Goal: Information Seeking & Learning: Learn about a topic

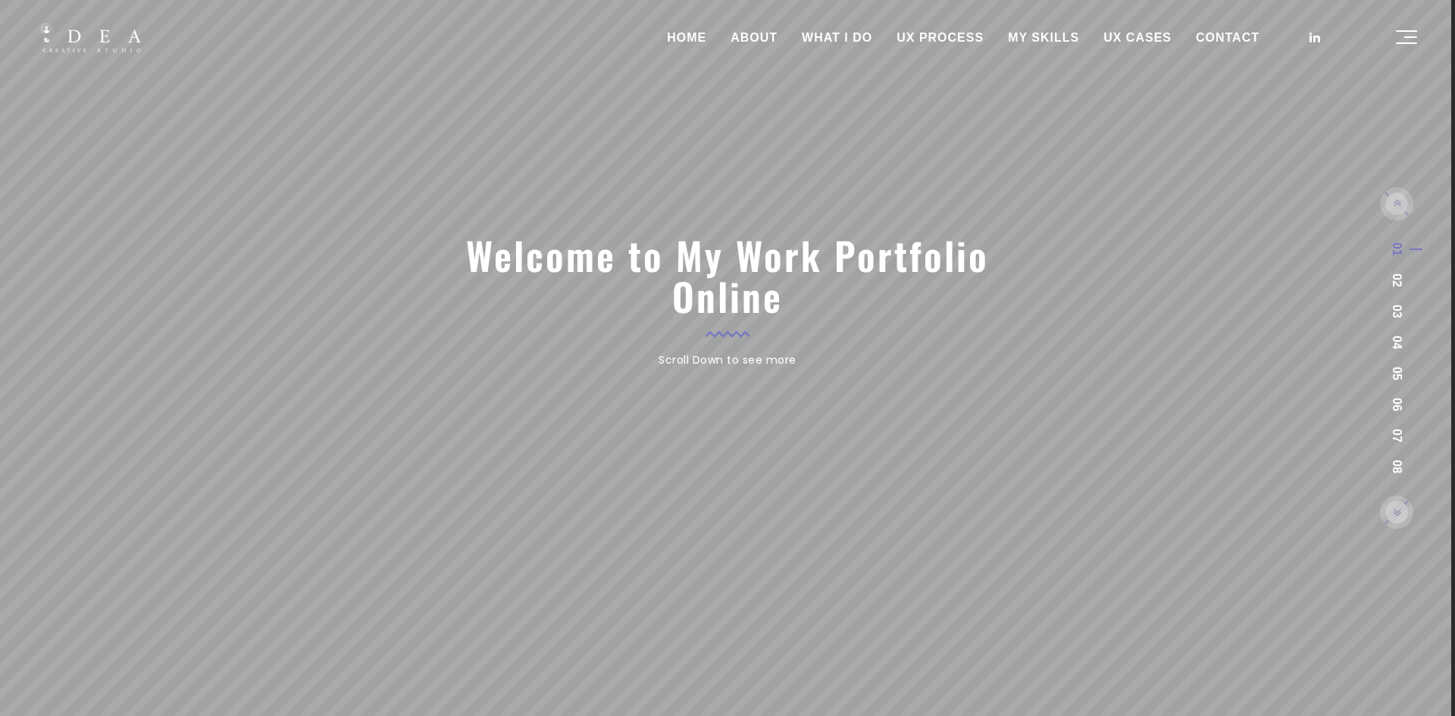
click at [1141, 32] on link "UX CASES" at bounding box center [1137, 38] width 92 height 38
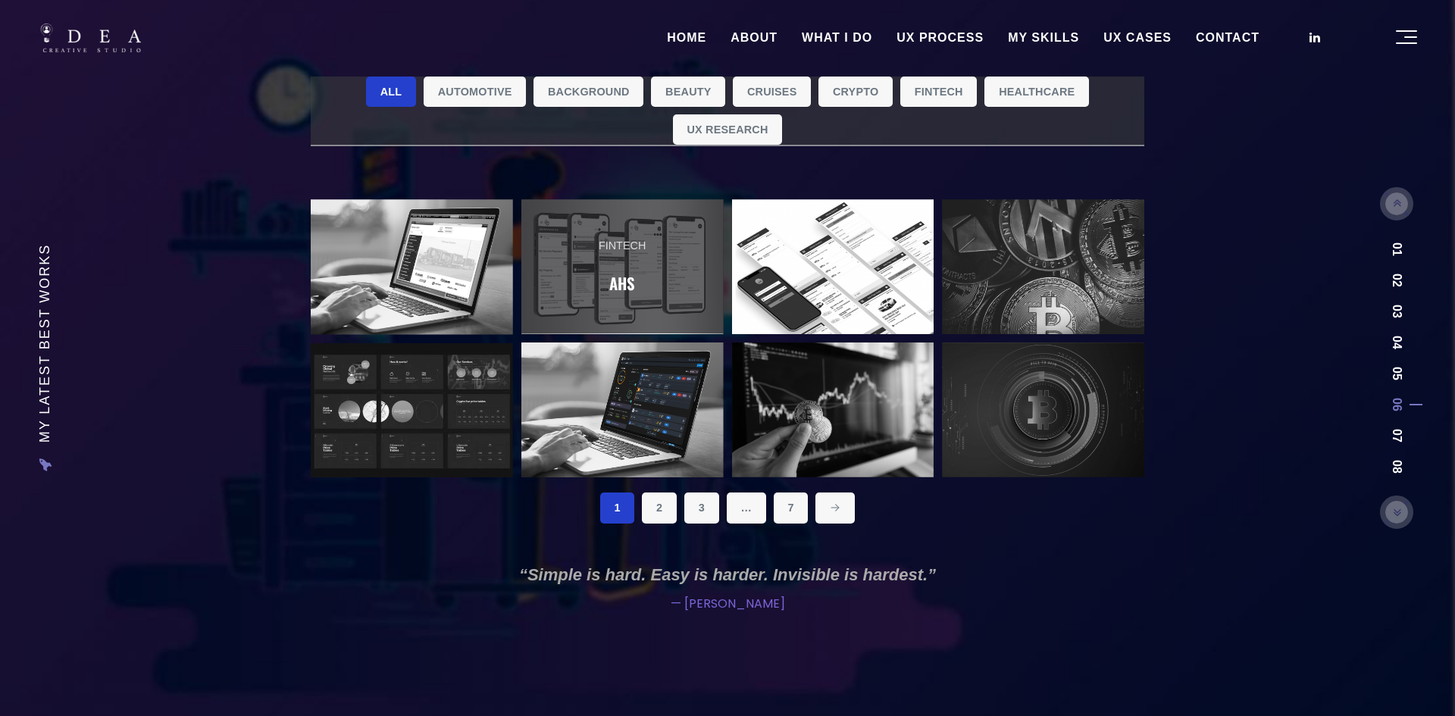
click at [649, 258] on link "Fintech AHS" at bounding box center [622, 266] width 202 height 135
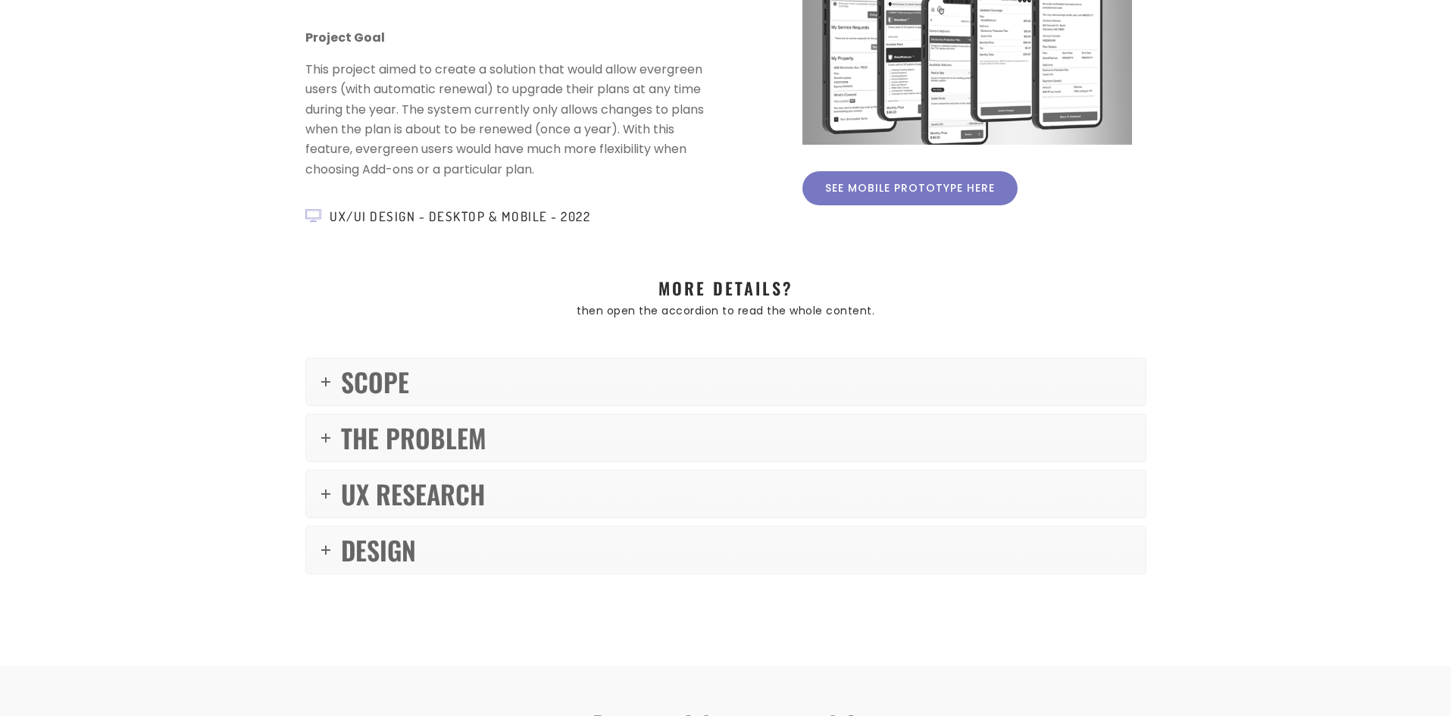
scroll to position [227, 0]
click at [733, 384] on link "SCOPE" at bounding box center [725, 380] width 839 height 47
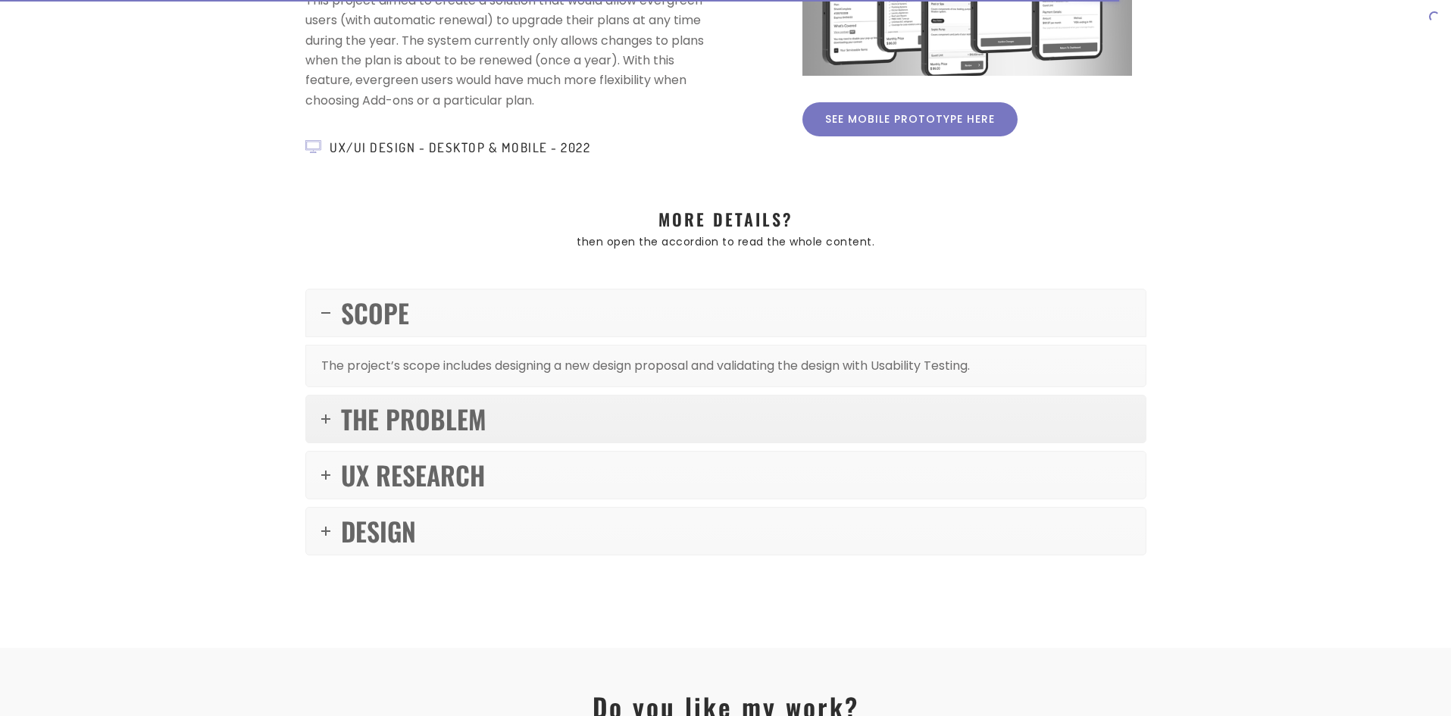
scroll to position [379, 0]
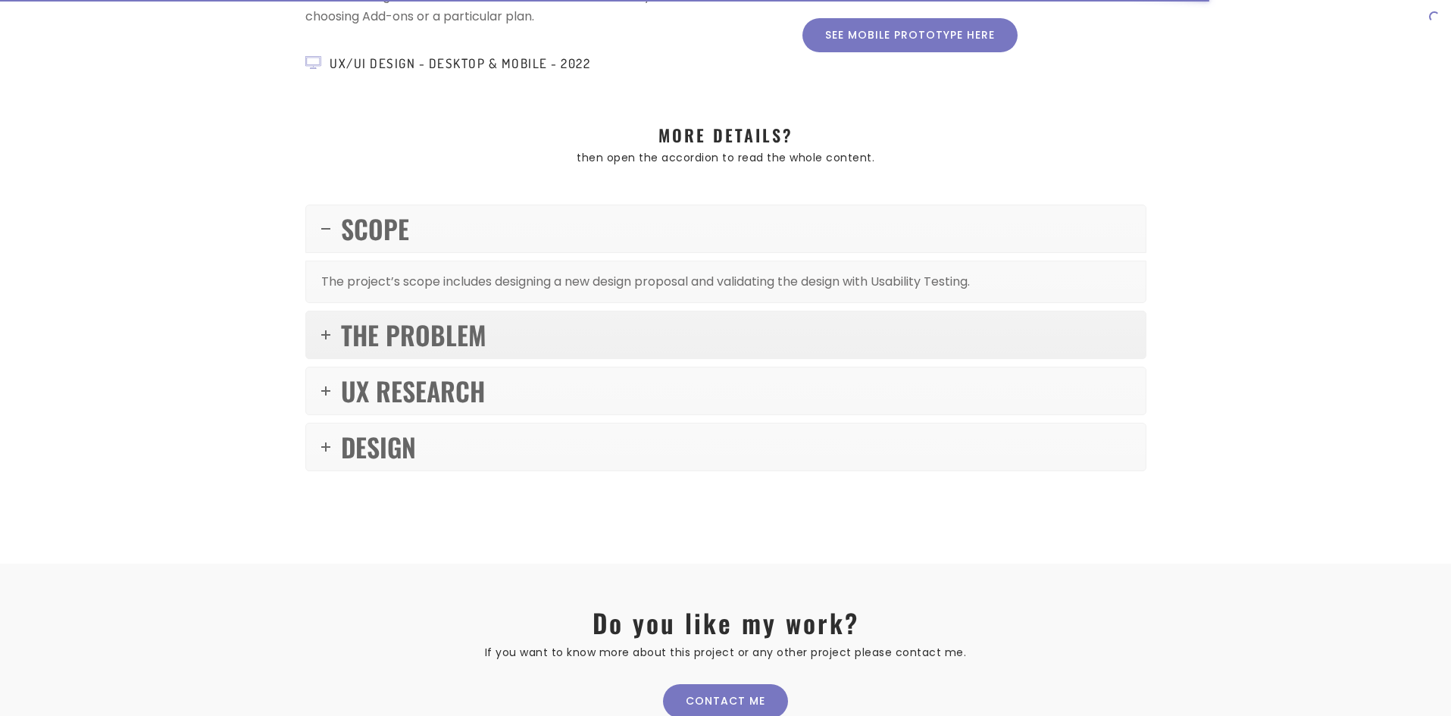
click at [711, 334] on link "THE PROBLEM" at bounding box center [725, 334] width 839 height 47
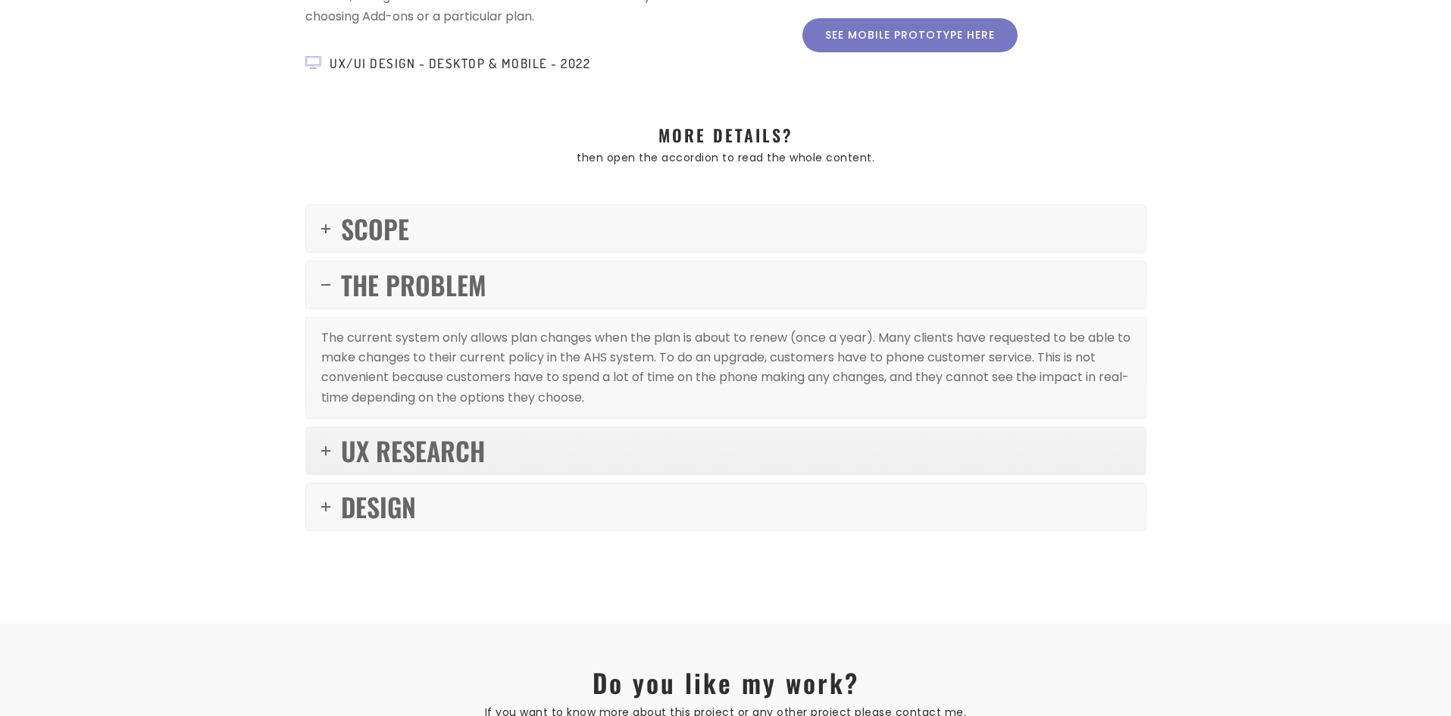
click at [680, 437] on link "UX RESEARCH" at bounding box center [725, 450] width 839 height 47
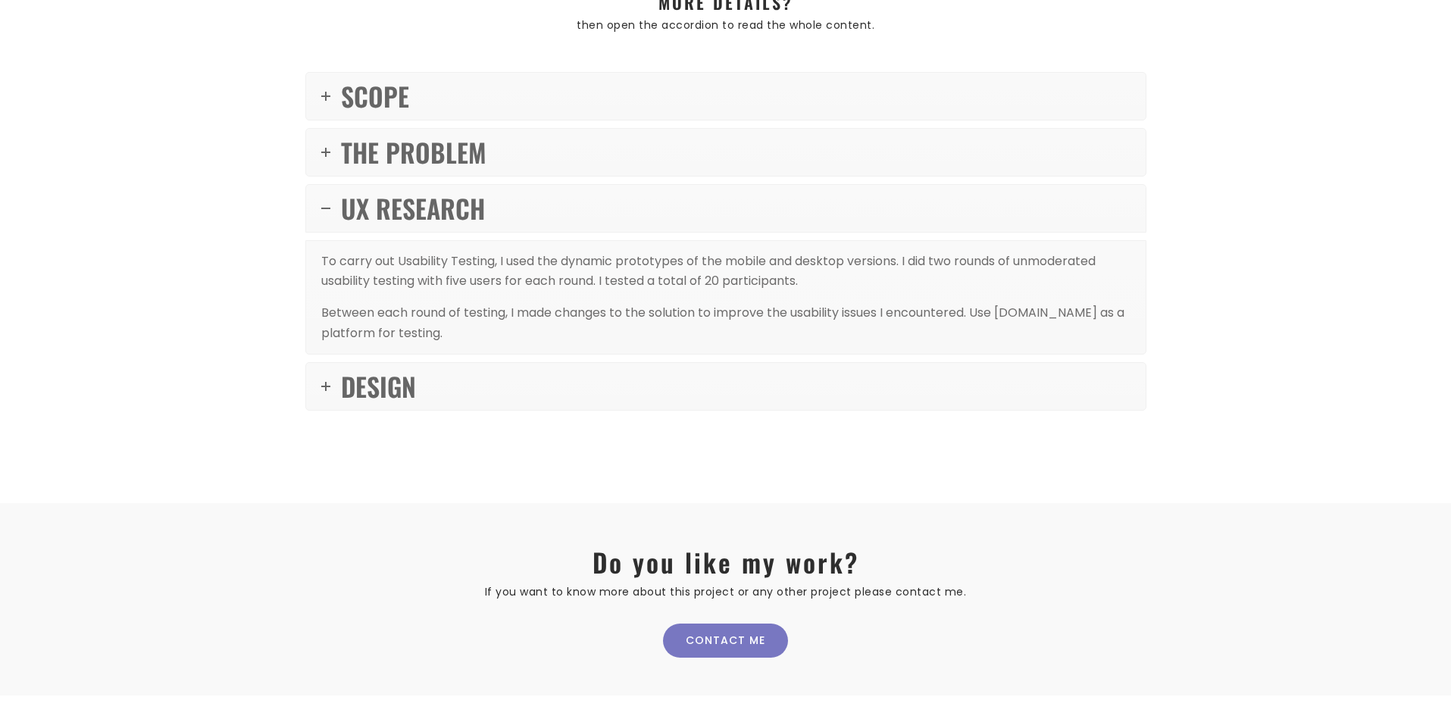
scroll to position [530, 0]
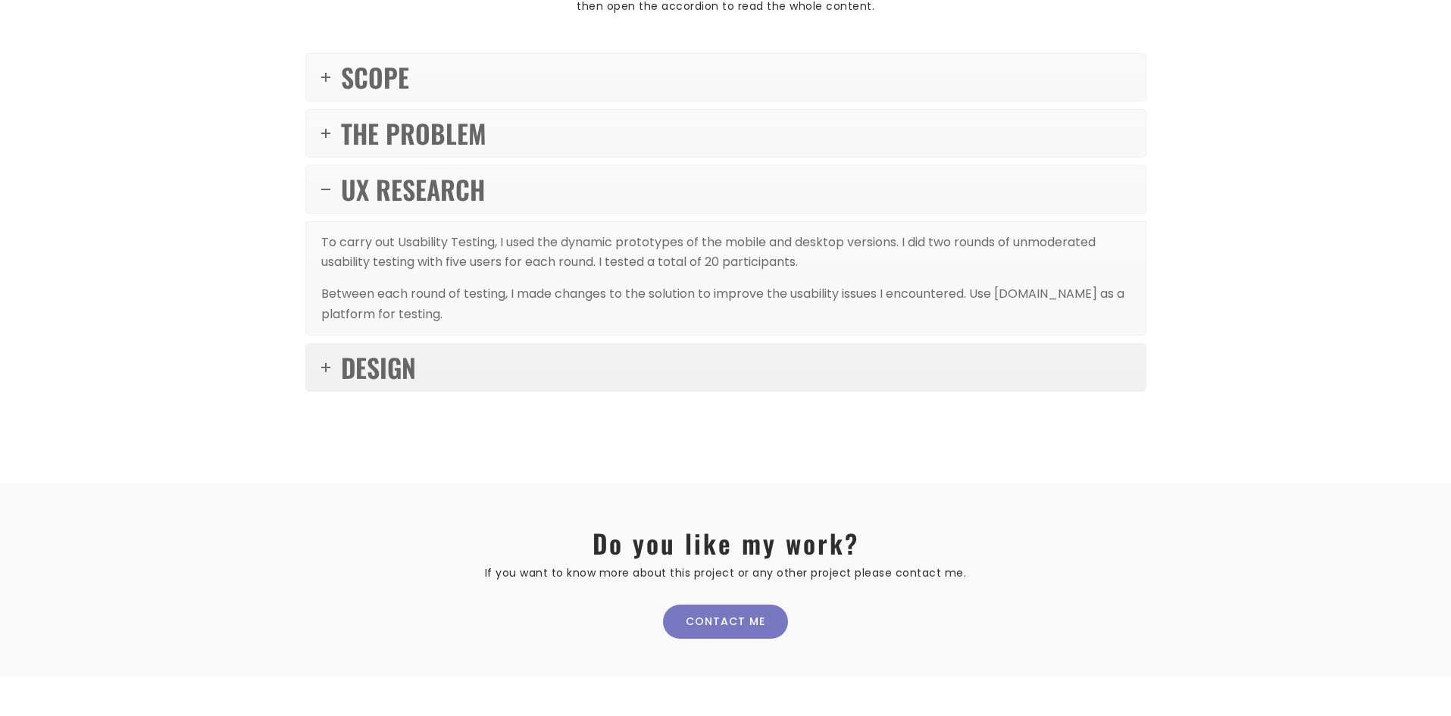
click at [674, 368] on link "DESIGN" at bounding box center [725, 367] width 839 height 47
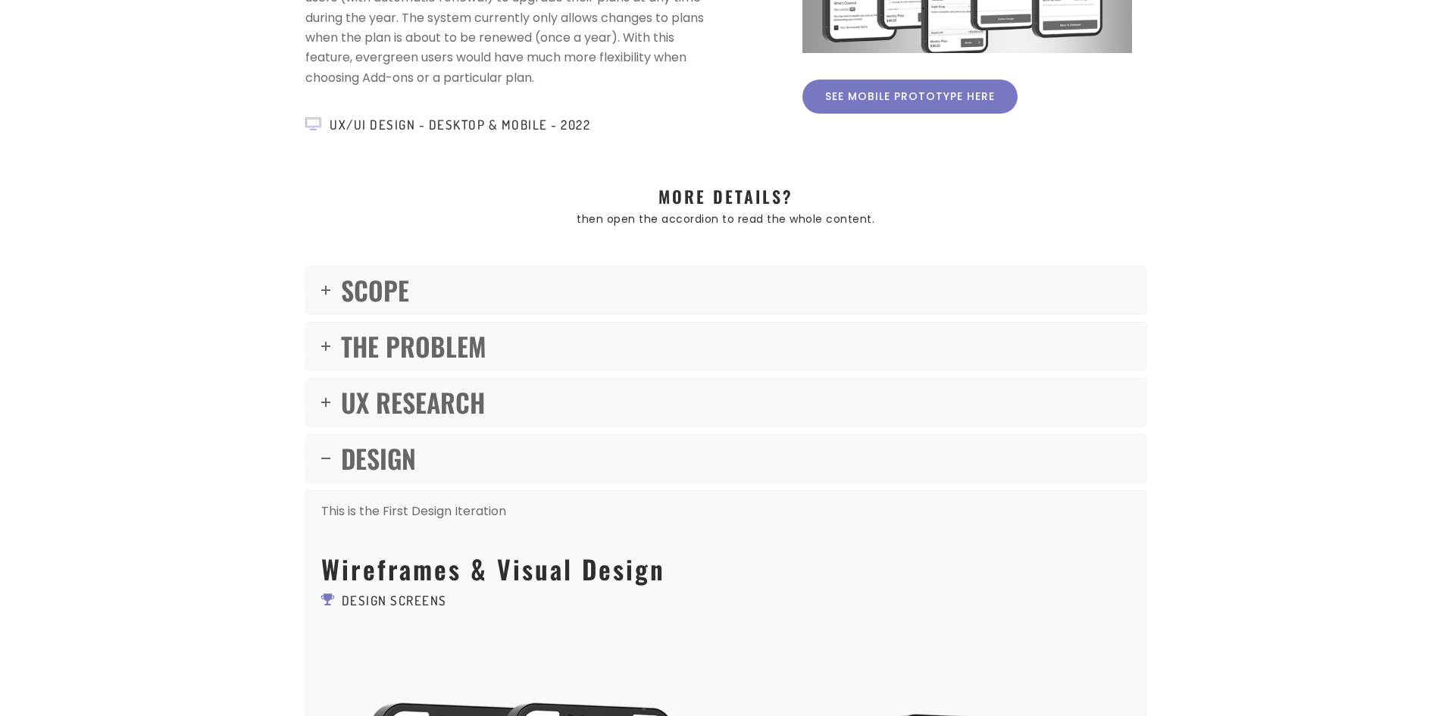
scroll to position [20, 0]
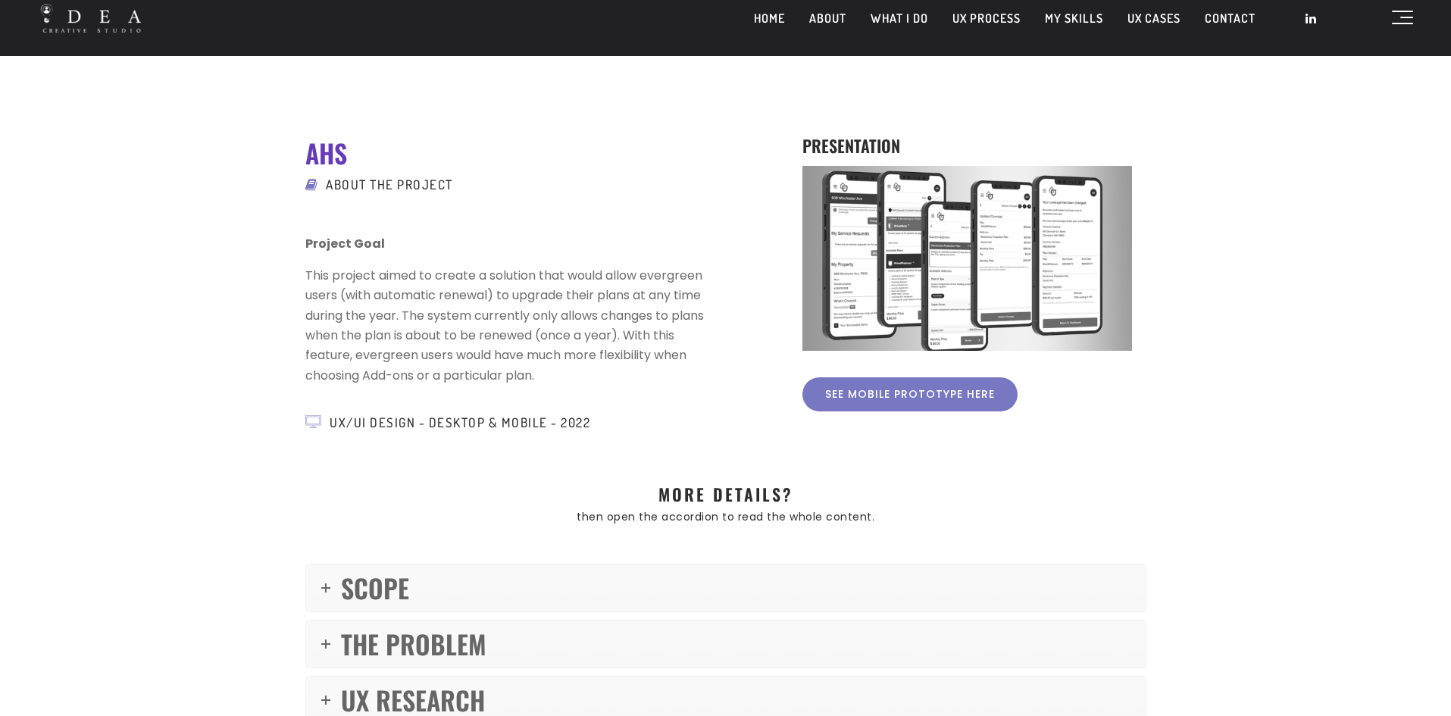
click at [831, 390] on link "See Mobile Prototype here" at bounding box center [909, 394] width 215 height 34
click at [1141, 20] on link "UX CASES" at bounding box center [1153, 18] width 77 height 38
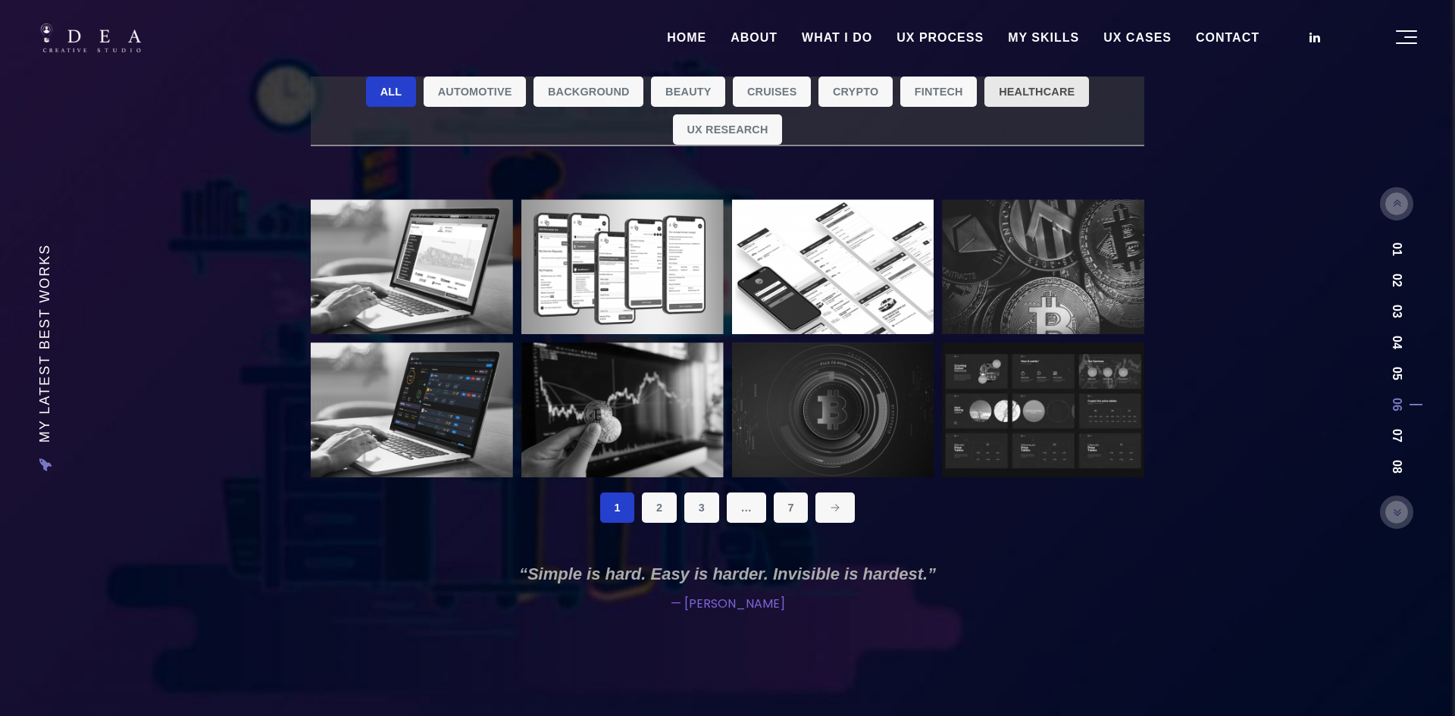
click at [1009, 84] on link "Healthcare" at bounding box center [1036, 92] width 105 height 30
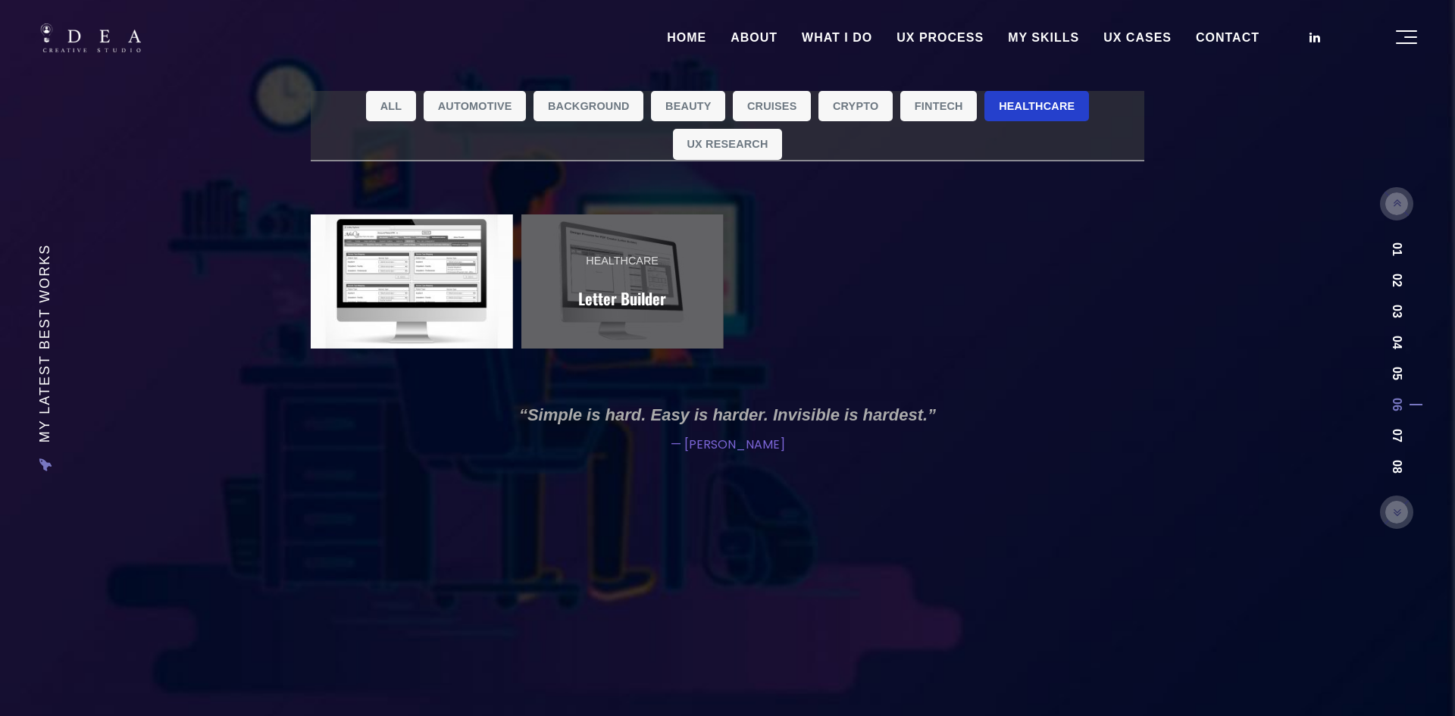
click at [674, 268] on link "Healthcare Letter Builder" at bounding box center [622, 281] width 202 height 135
